Goal: Transaction & Acquisition: Book appointment/travel/reservation

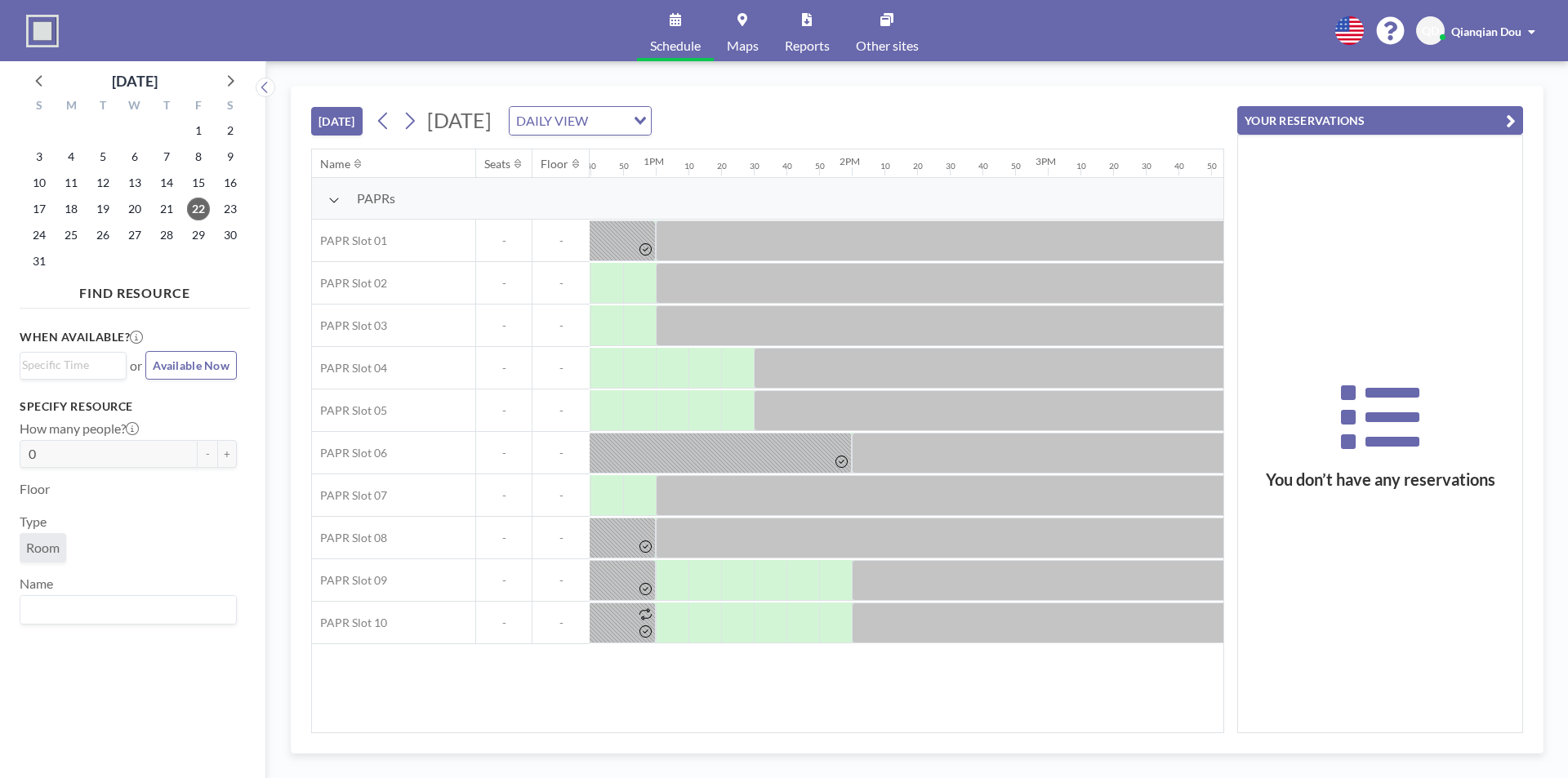
scroll to position [0, 2501]
click at [892, 722] on div "Name Seats Floor 12AM 10 20 30 40 50 1AM 10 20 30 40 50 2AM 10 20 30 40 50 3AM …" at bounding box center [767, 441] width 911 height 583
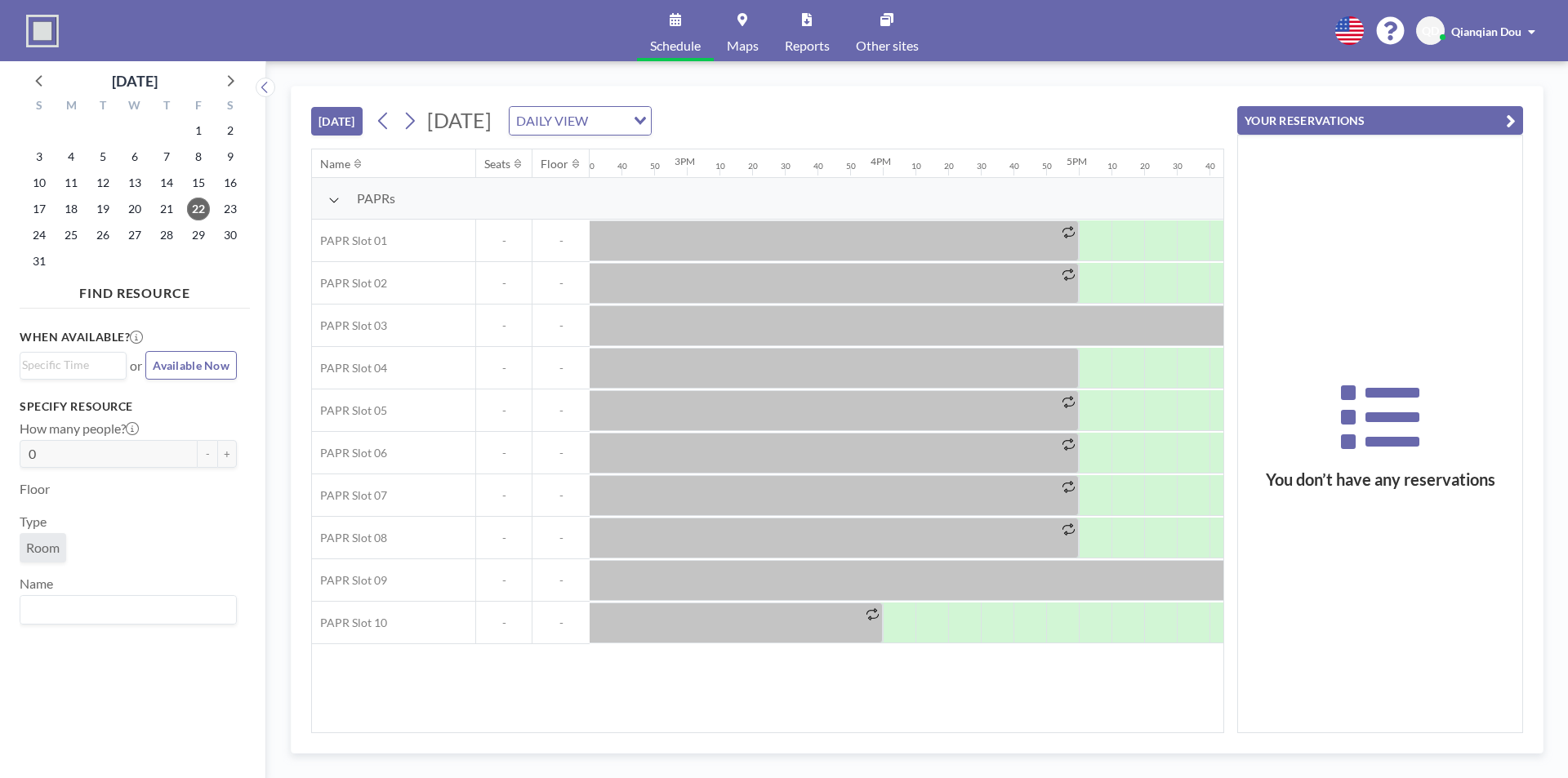
scroll to position [0, 2801]
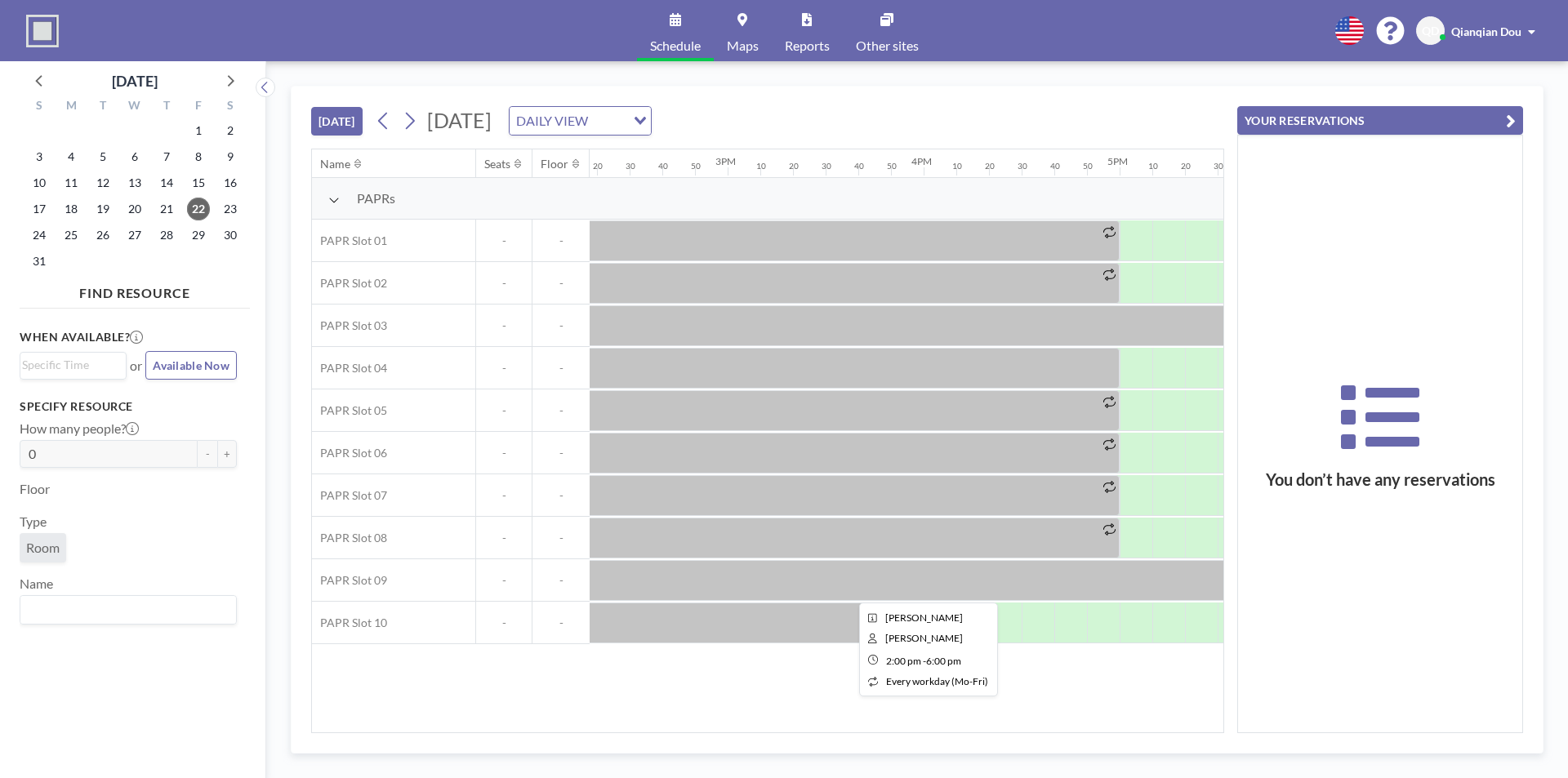
drag, startPoint x: 1031, startPoint y: 572, endPoint x: 1013, endPoint y: 599, distance: 32.4
click at [1013, 599] on div at bounding box center [923, 580] width 784 height 40
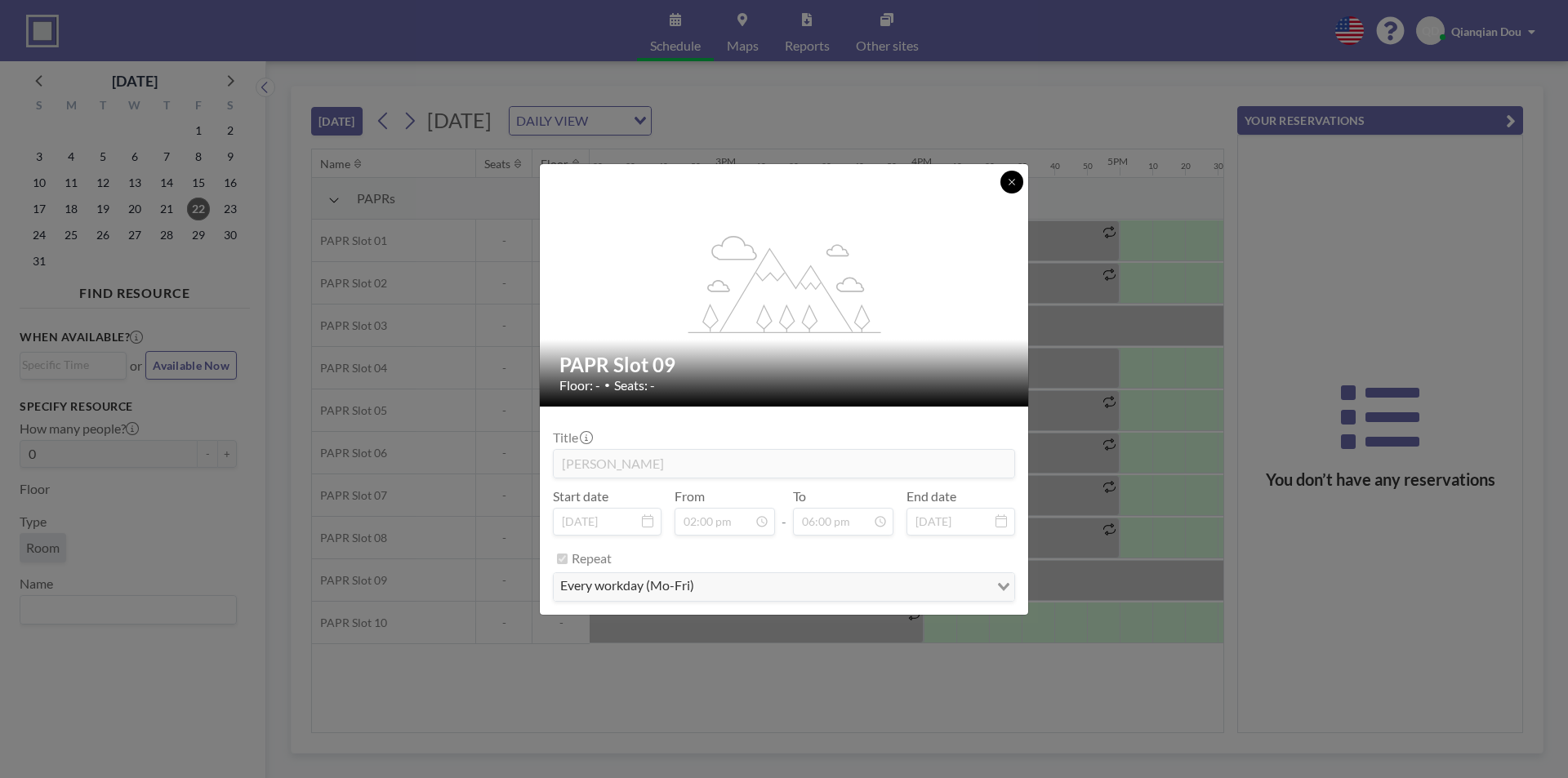
click at [1015, 184] on icon at bounding box center [1012, 181] width 10 height 10
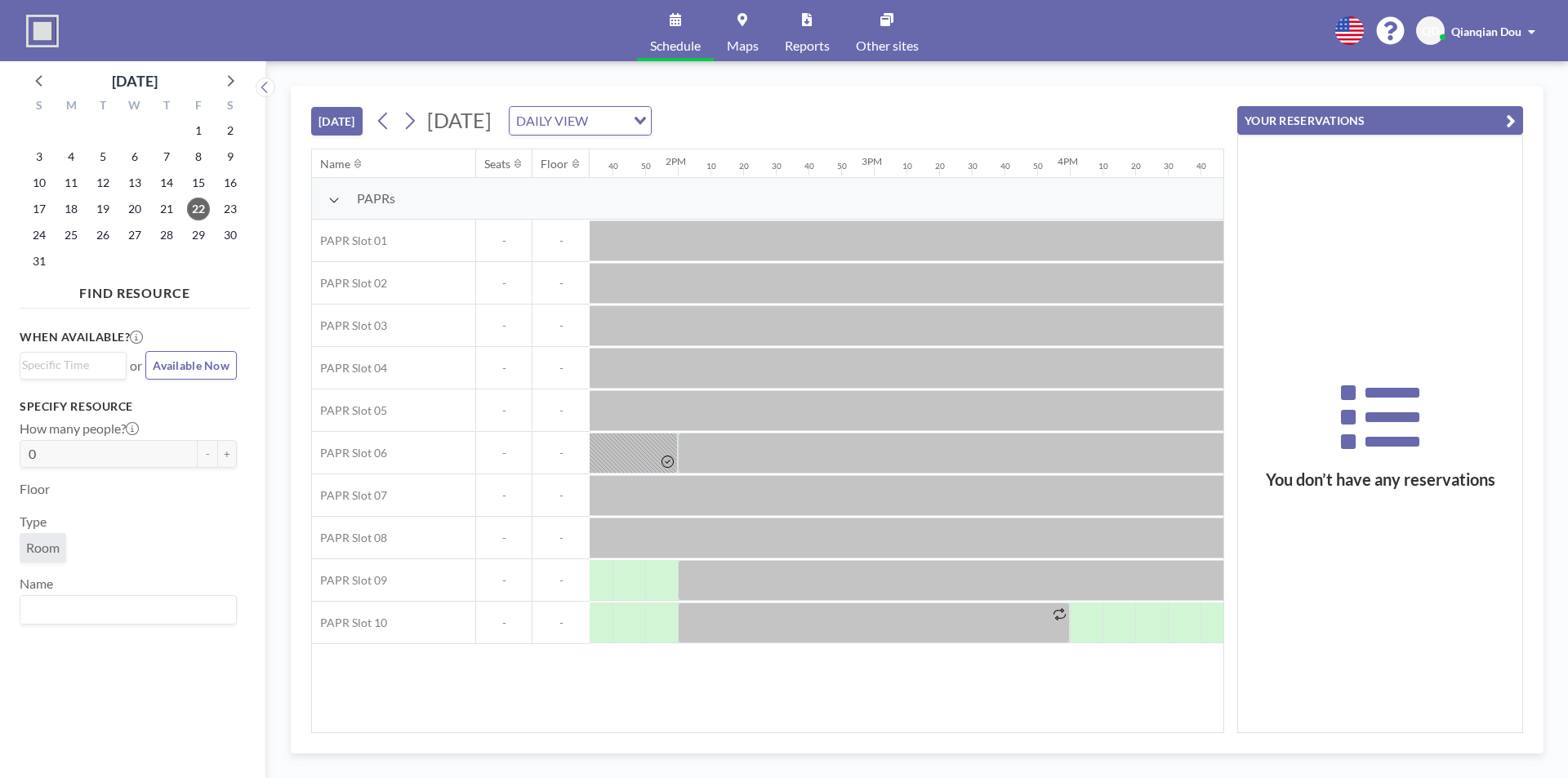
scroll to position [0, 2587]
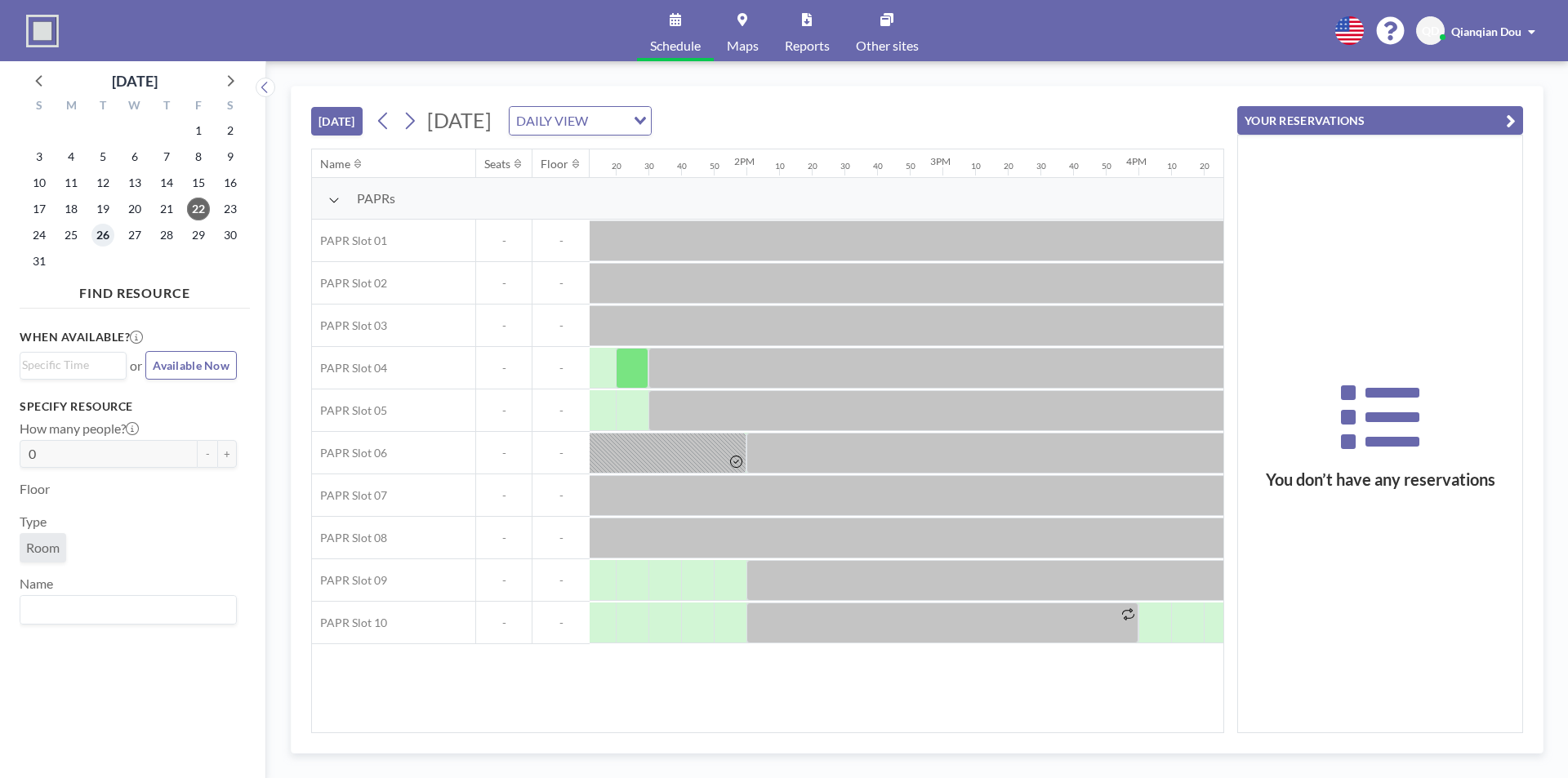
click at [98, 228] on span "26" at bounding box center [102, 234] width 22 height 22
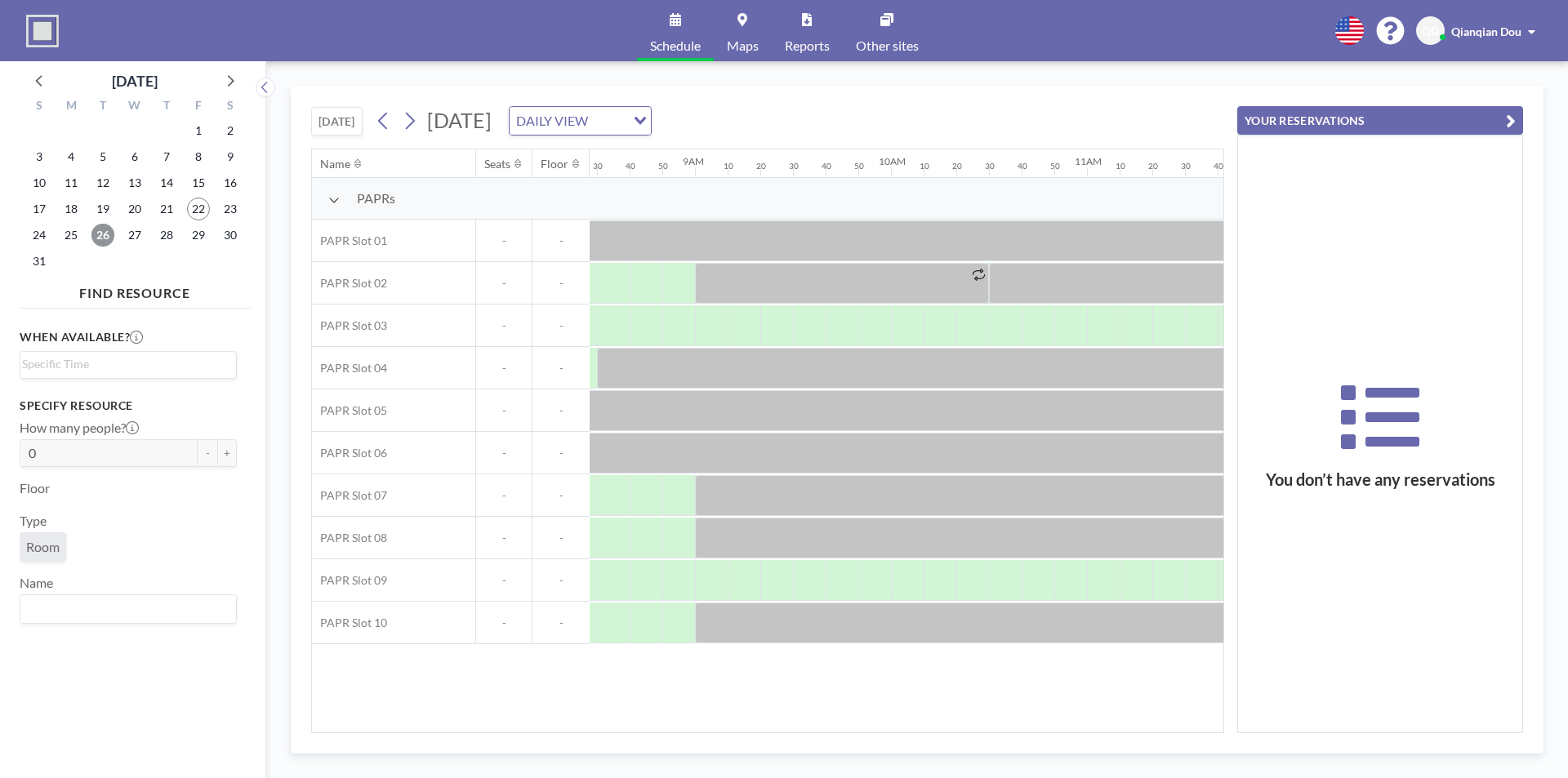
scroll to position [0, 1653]
drag, startPoint x: 729, startPoint y: 319, endPoint x: 714, endPoint y: 314, distance: 15.8
click at [714, 314] on div at bounding box center [716, 325] width 32 height 40
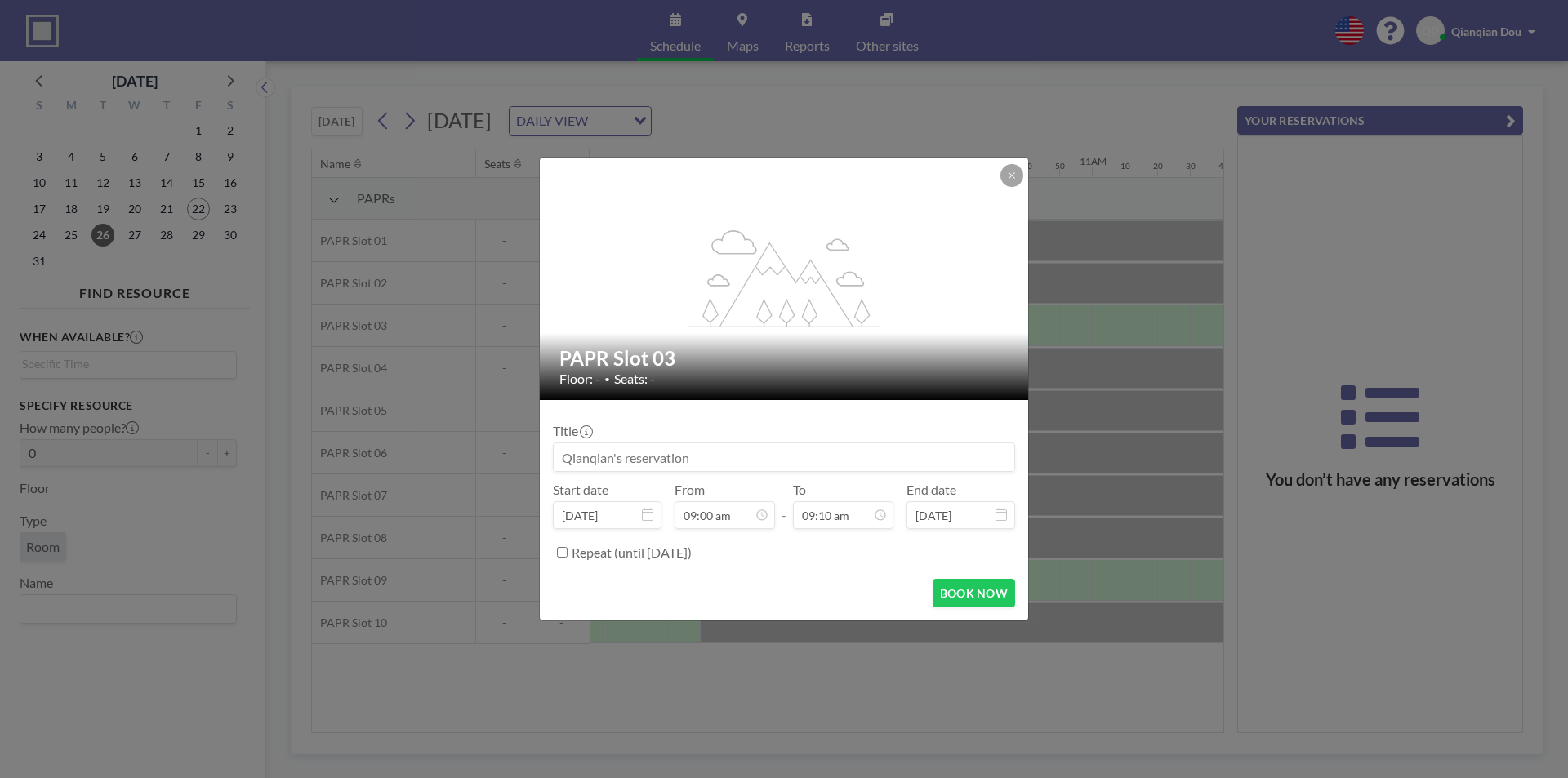
scroll to position [1598, 0]
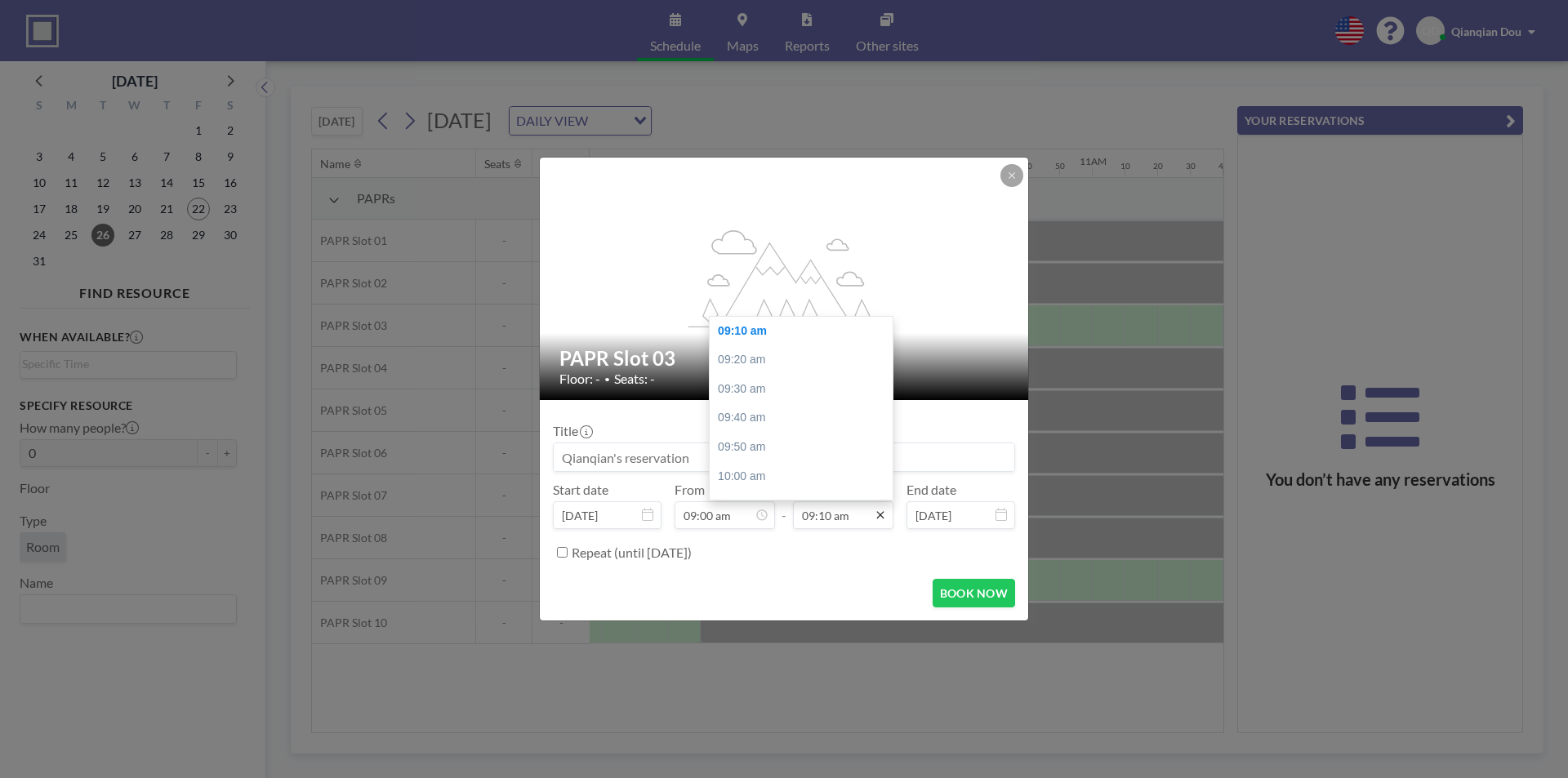
click at [880, 517] on icon at bounding box center [880, 515] width 7 height 7
click at [738, 363] on div "02:00 pm" at bounding box center [805, 357] width 191 height 30
type input "02:00 pm"
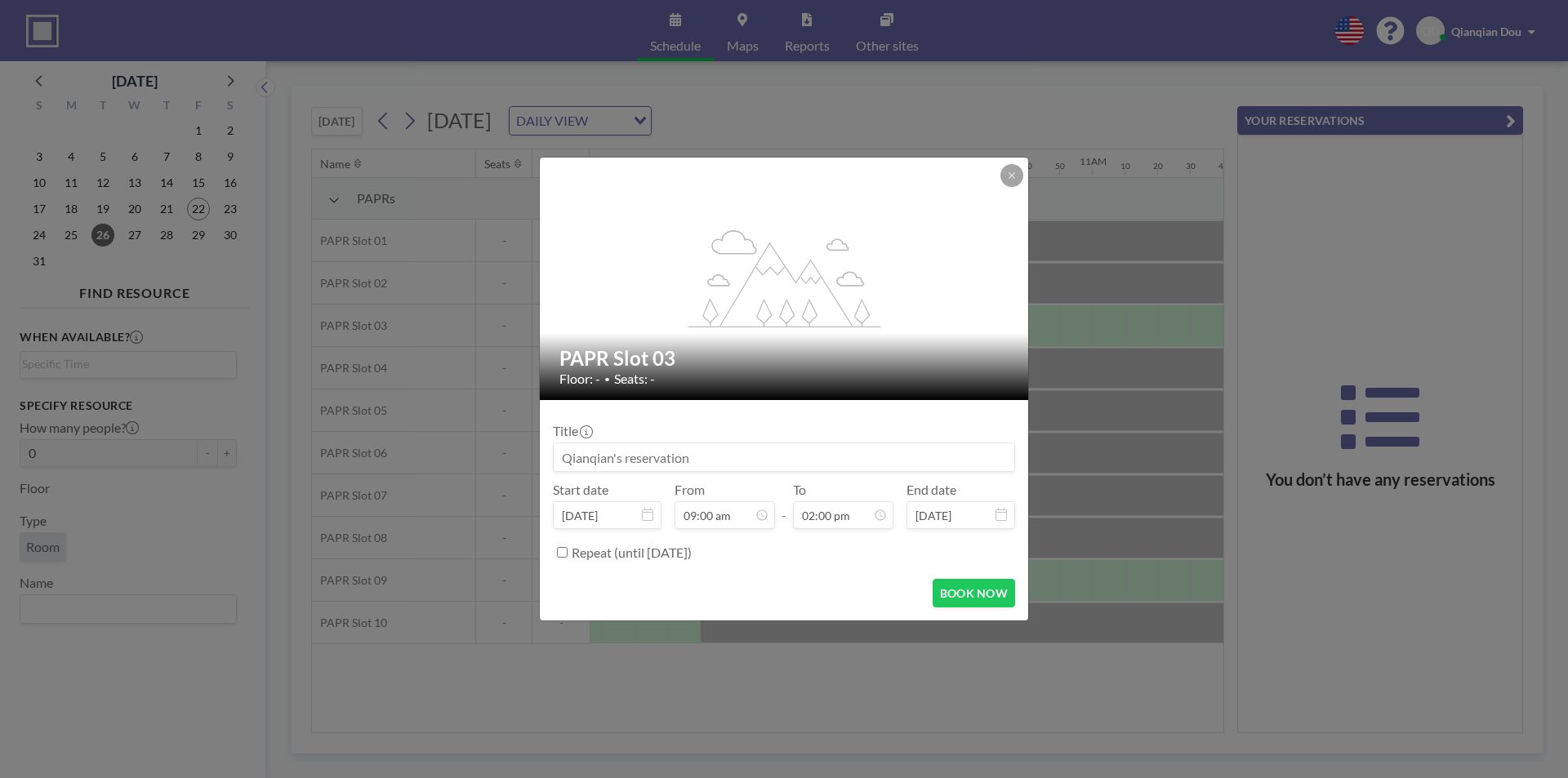
click at [816, 584] on div "BOOK NOW" at bounding box center [784, 593] width 462 height 29
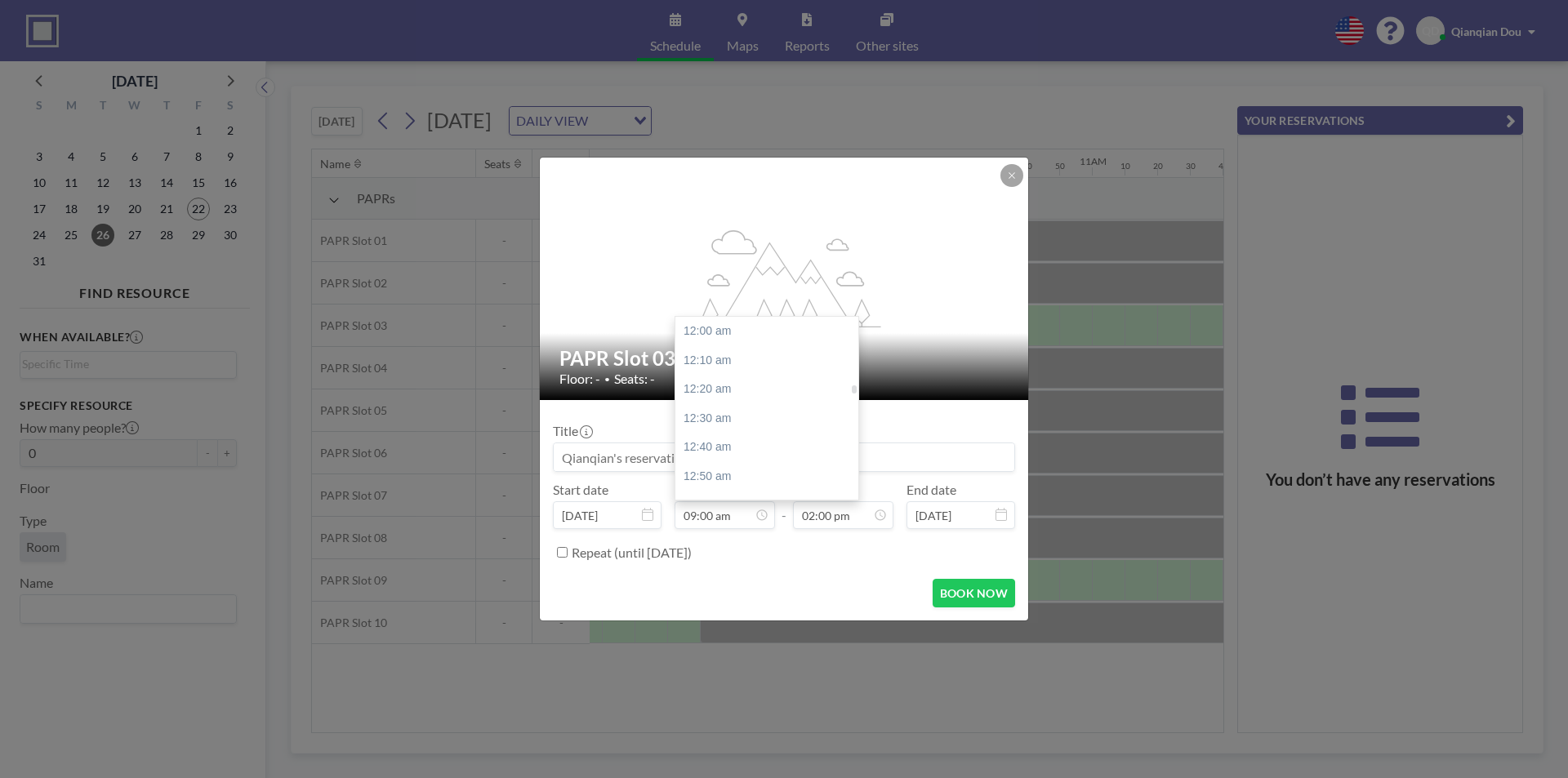
scroll to position [1569, 0]
click at [723, 423] on div "09:30 am" at bounding box center [770, 418] width 191 height 30
type input "09:30 am"
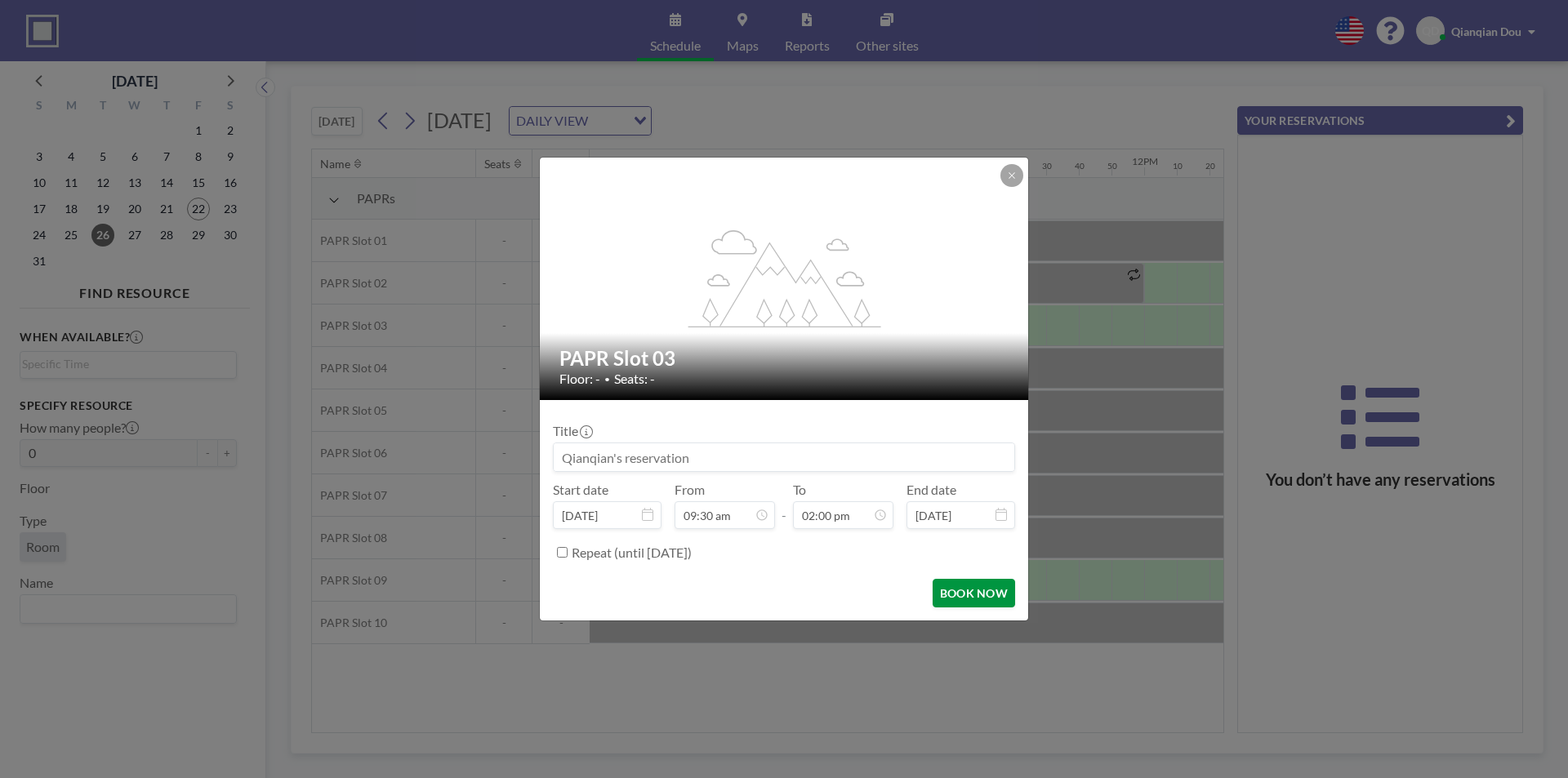
scroll to position [0, 1829]
click at [968, 594] on button "BOOK NOW" at bounding box center [974, 593] width 83 height 29
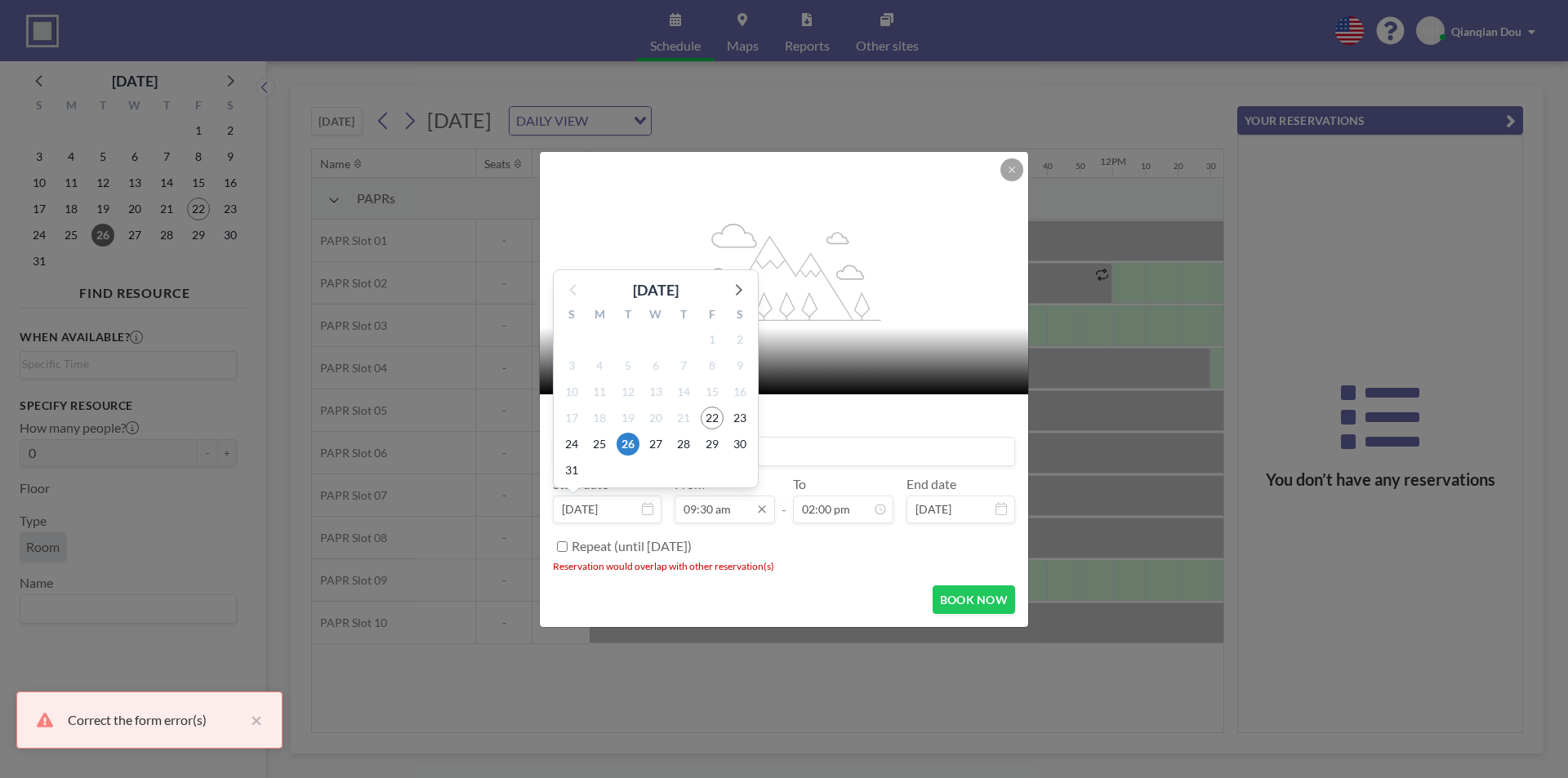
scroll to position [1657, 0]
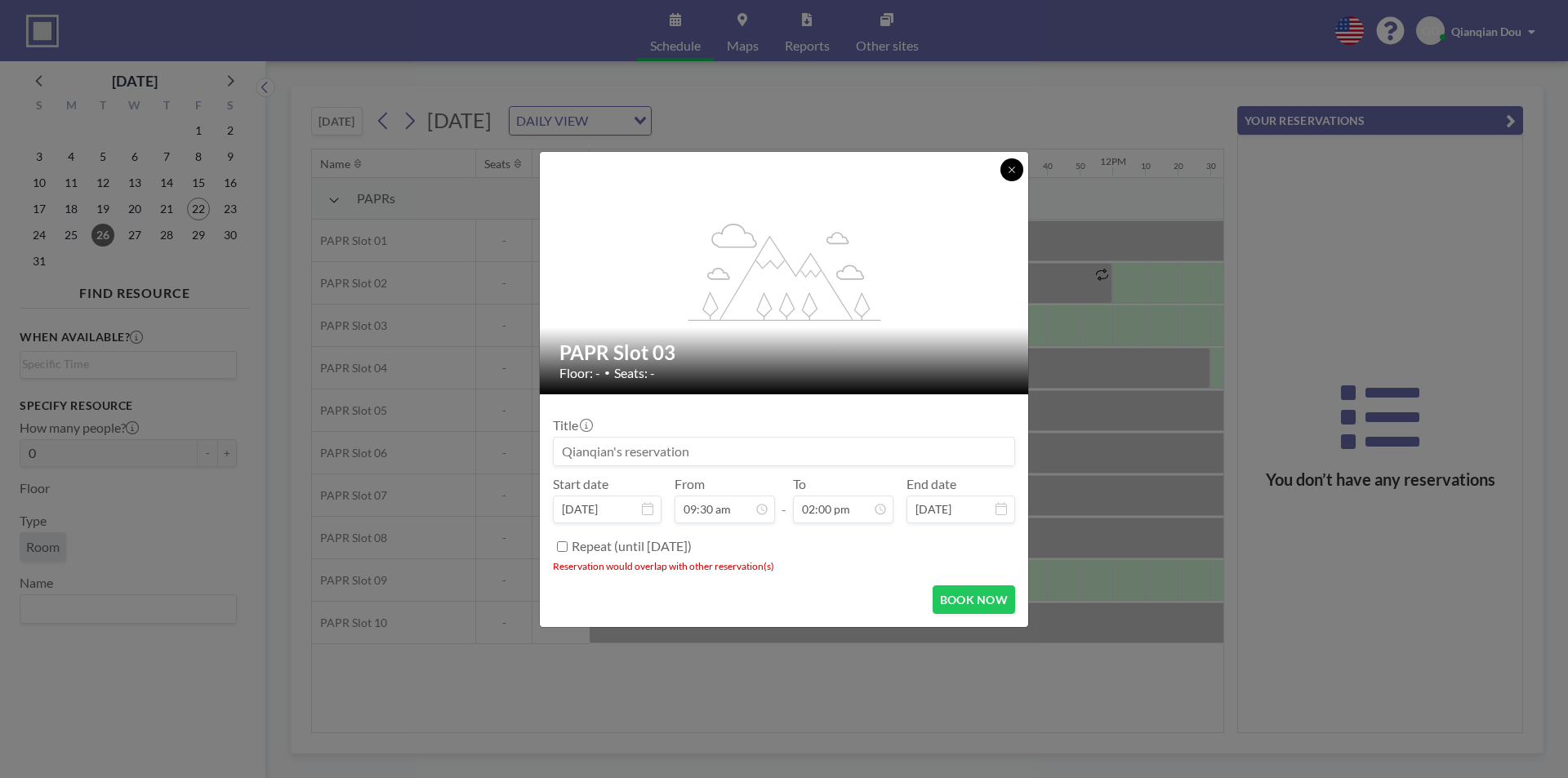
click at [1010, 172] on icon at bounding box center [1012, 170] width 10 height 10
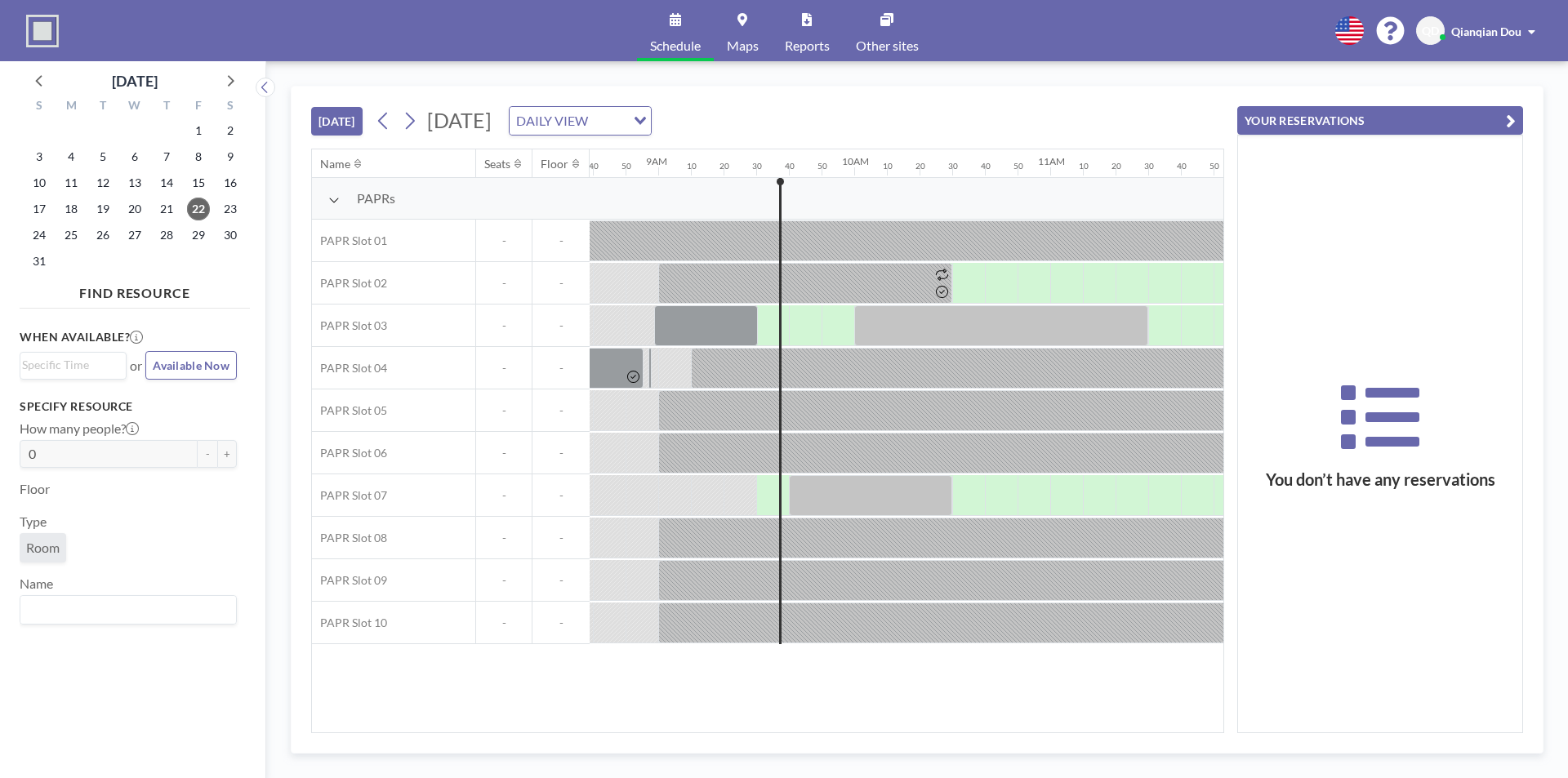
scroll to position [0, 1829]
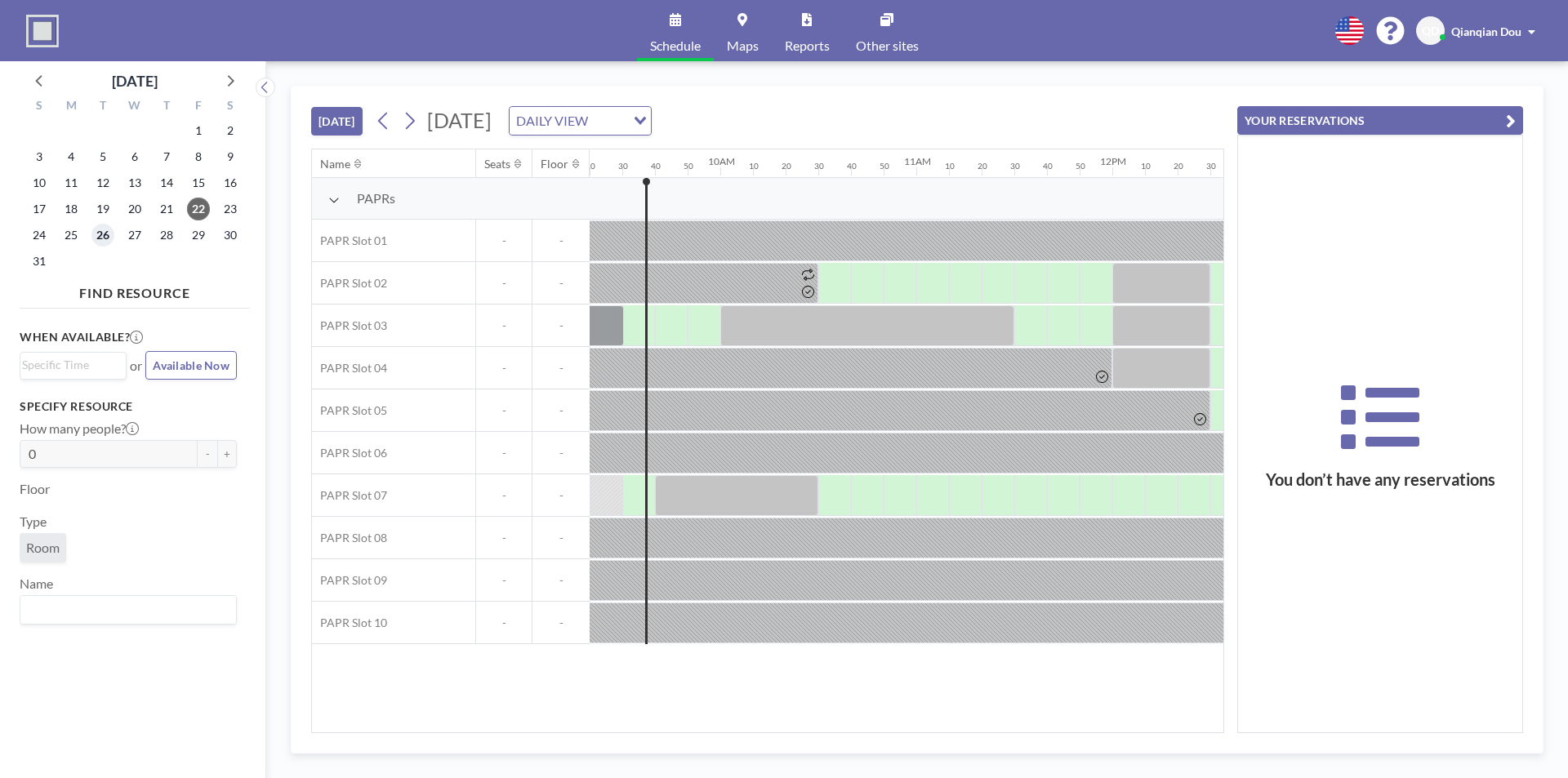
click at [94, 232] on span "26" at bounding box center [102, 234] width 22 height 22
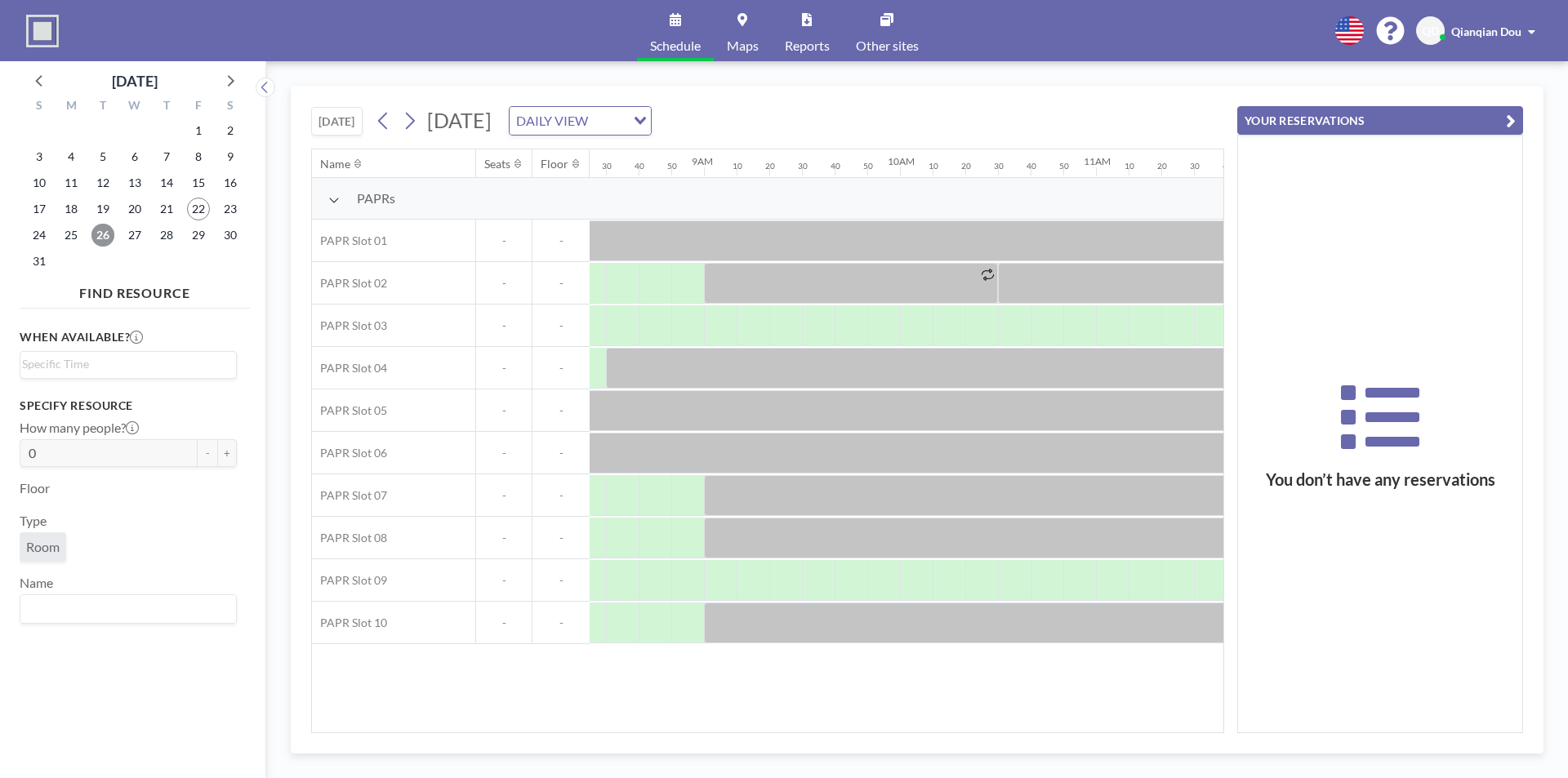
scroll to position [0, 1699]
click at [657, 567] on div at bounding box center [670, 580] width 32 height 40
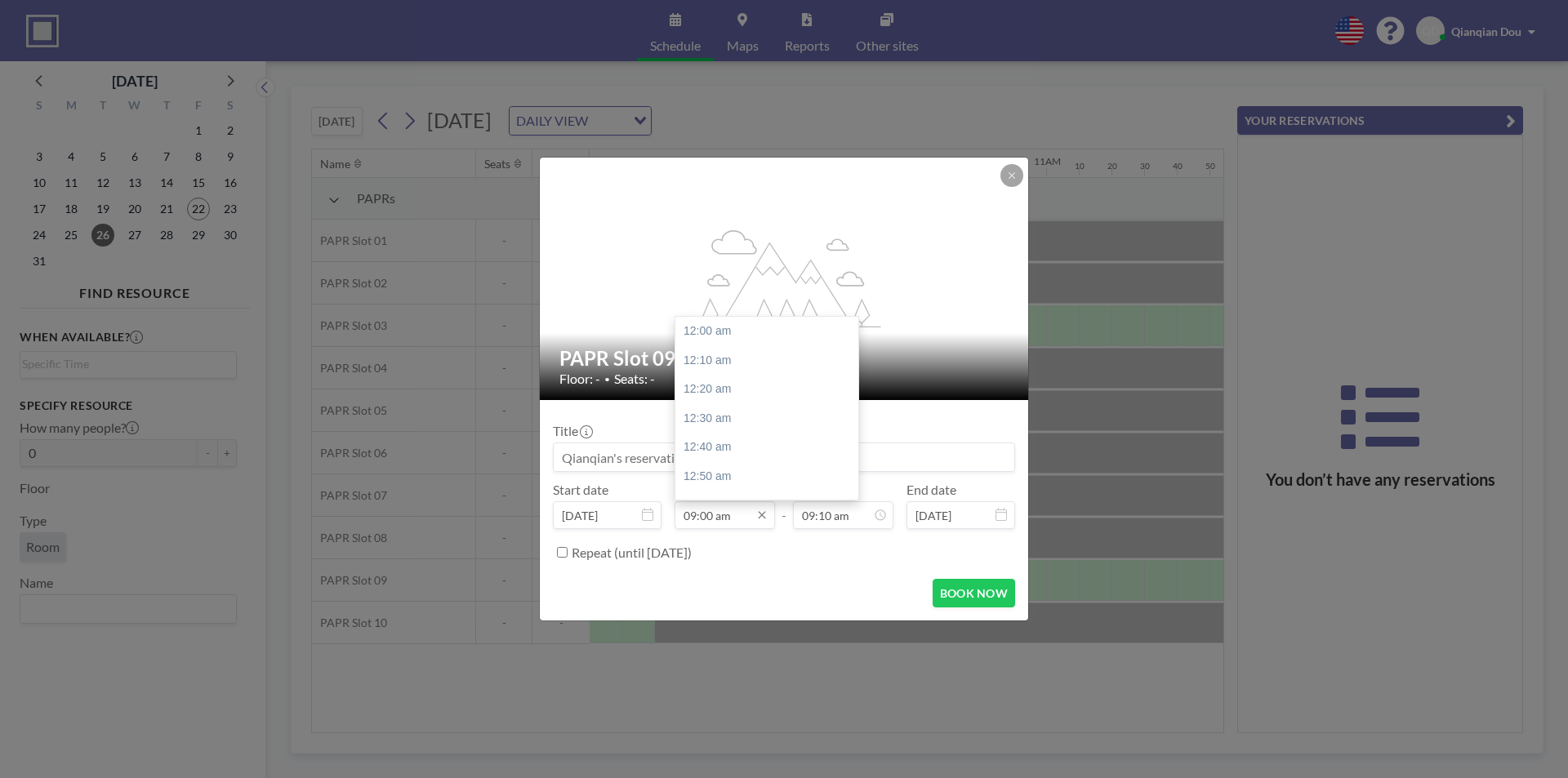
scroll to position [1569, 0]
click at [711, 422] on div "09:30 am" at bounding box center [770, 418] width 191 height 30
type input "09:30 am"
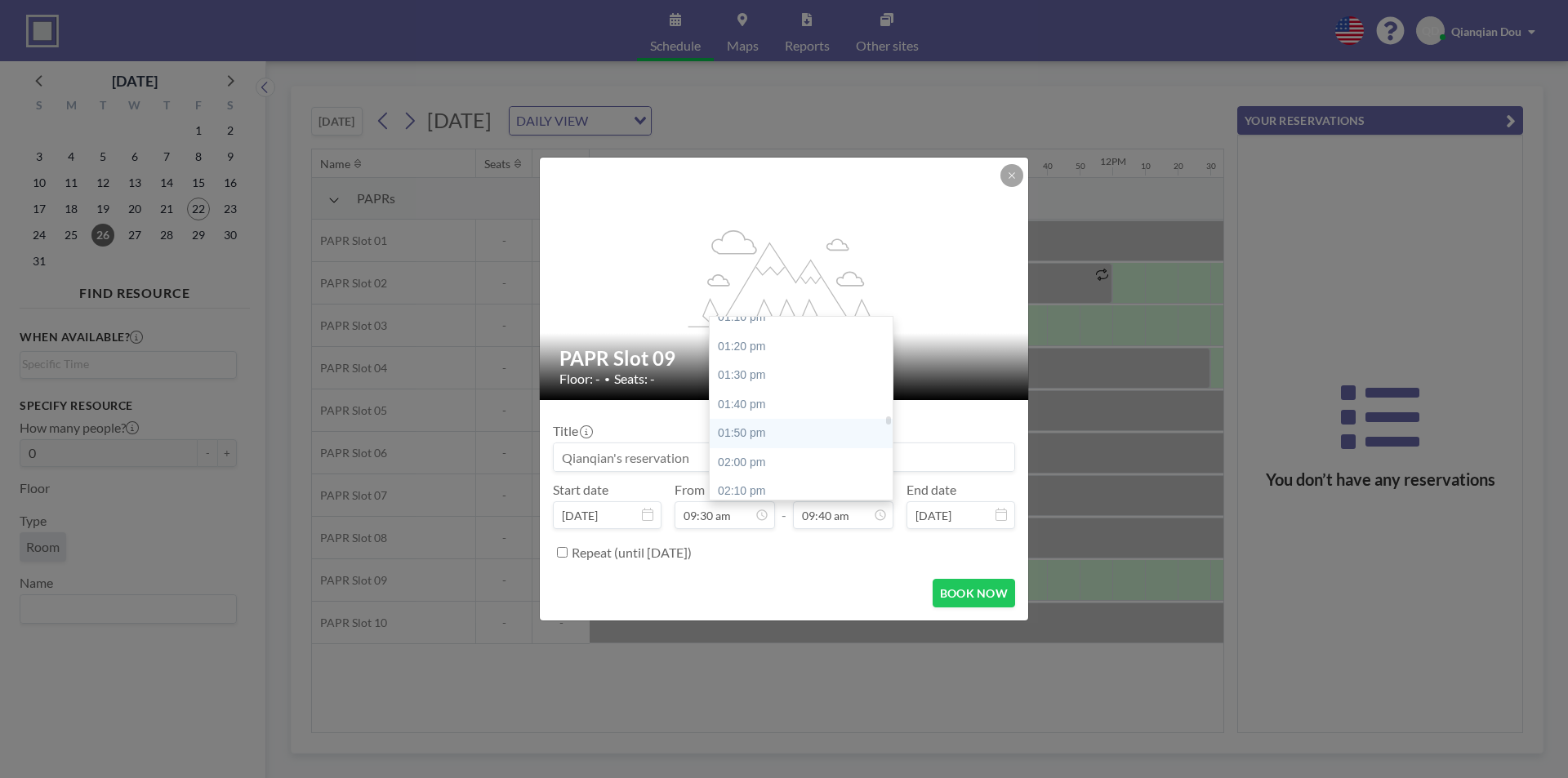
scroll to position [2338, 0]
click at [784, 433] on div "02:00 pm" at bounding box center [805, 434] width 191 height 30
type input "02:00 pm"
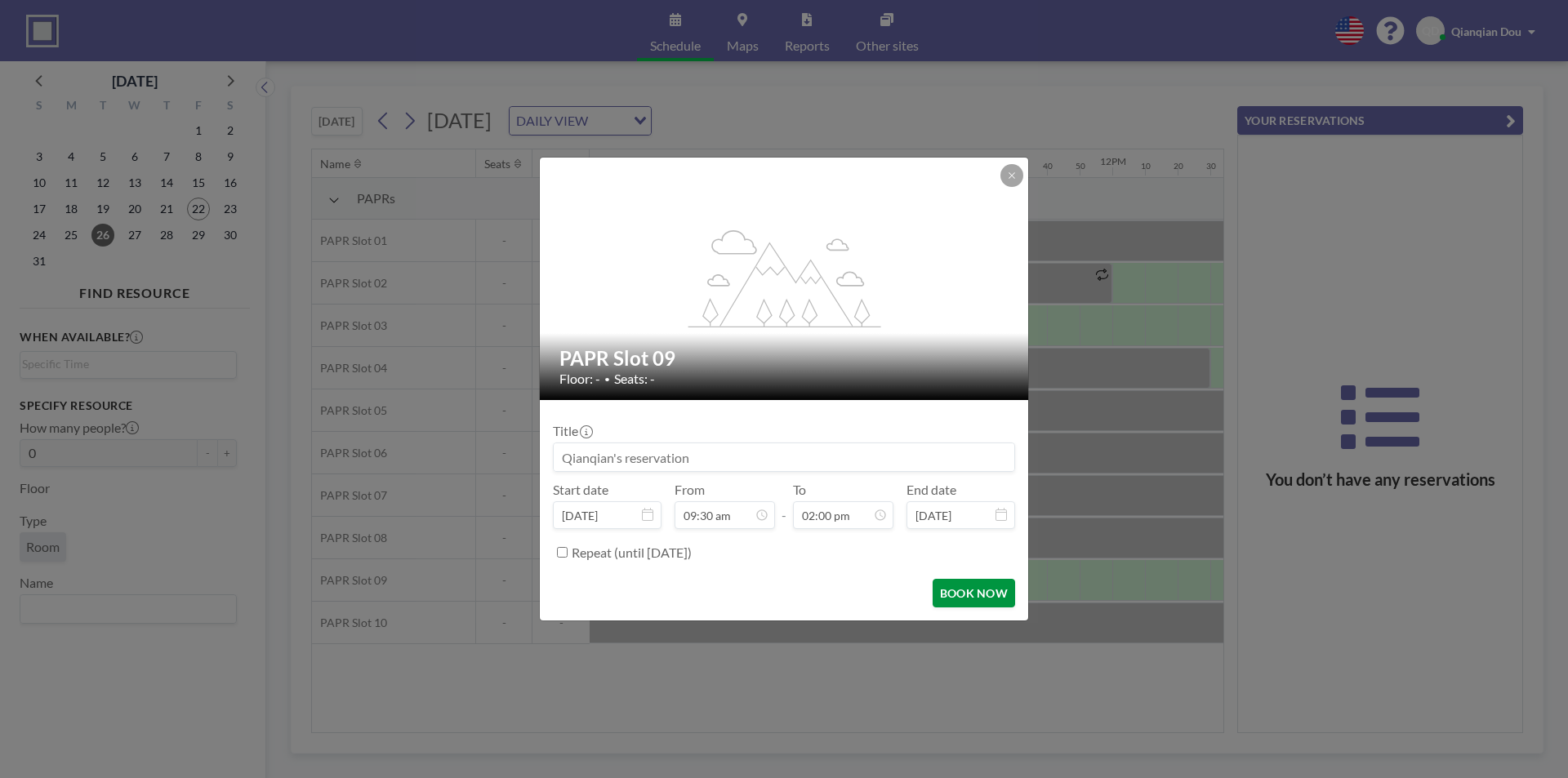
click at [977, 596] on button "BOOK NOW" at bounding box center [974, 593] width 83 height 29
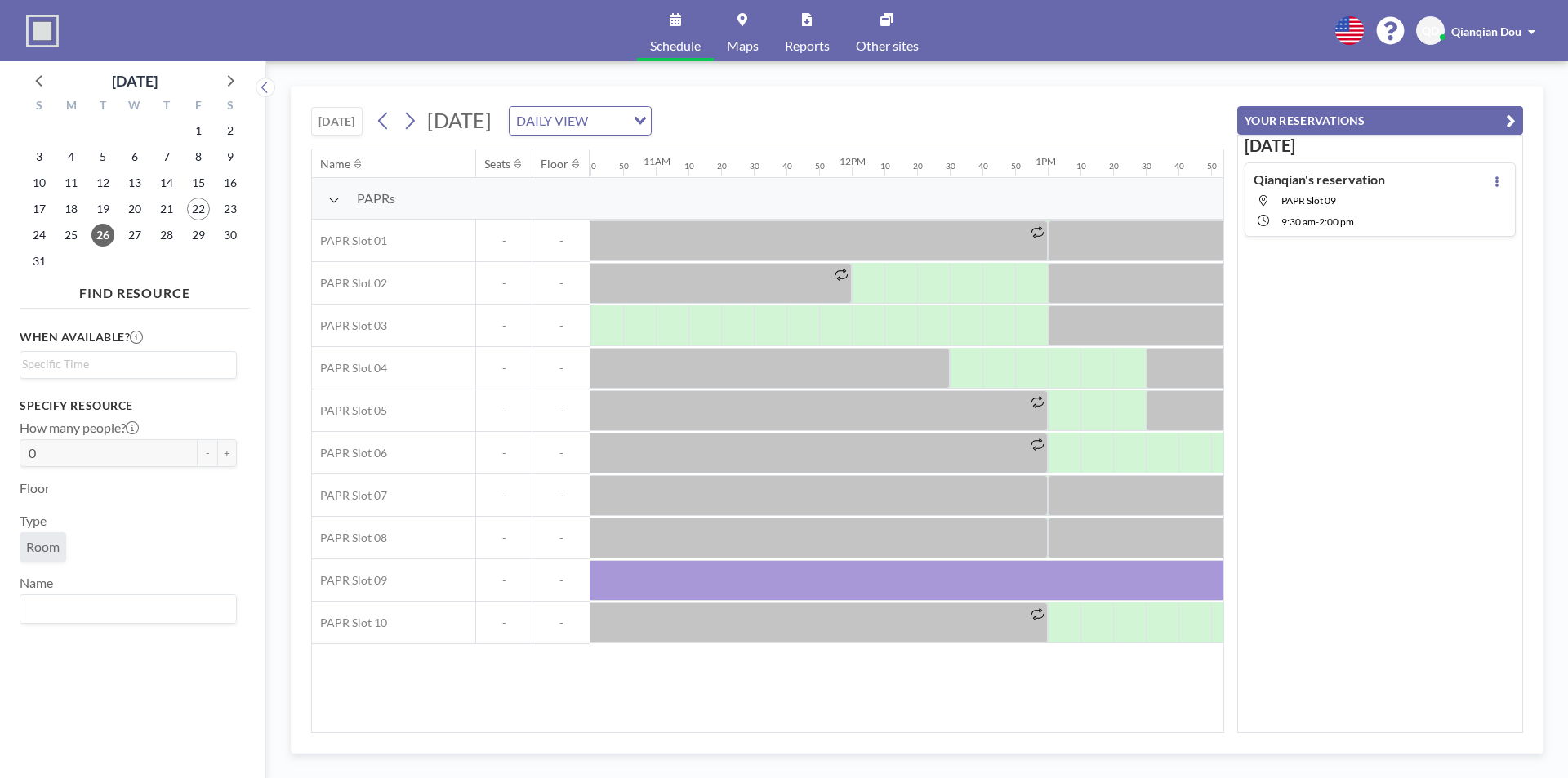
scroll to position [0, 2094]
